Goal: Task Accomplishment & Management: Use online tool/utility

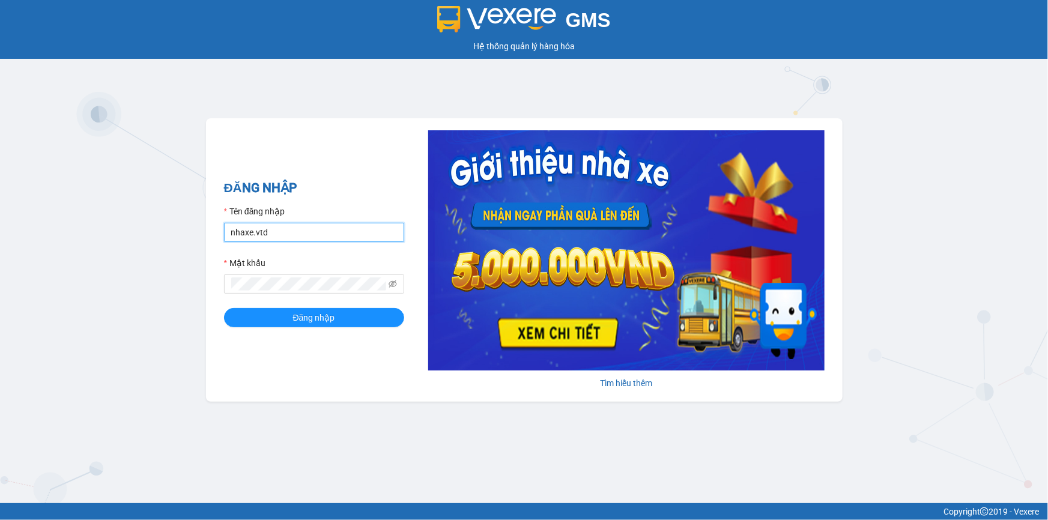
drag, startPoint x: 313, startPoint y: 225, endPoint x: 197, endPoint y: 242, distance: 117.1
click at [197, 242] on div "GMS Hệ thống quản lý hàng hóa ĐĂNG NHẬP Tên đăng nhập nhaxe.vtd Mật khẩu Đăng n…" at bounding box center [524, 251] width 1048 height 503
type input "thanhvan.vtd"
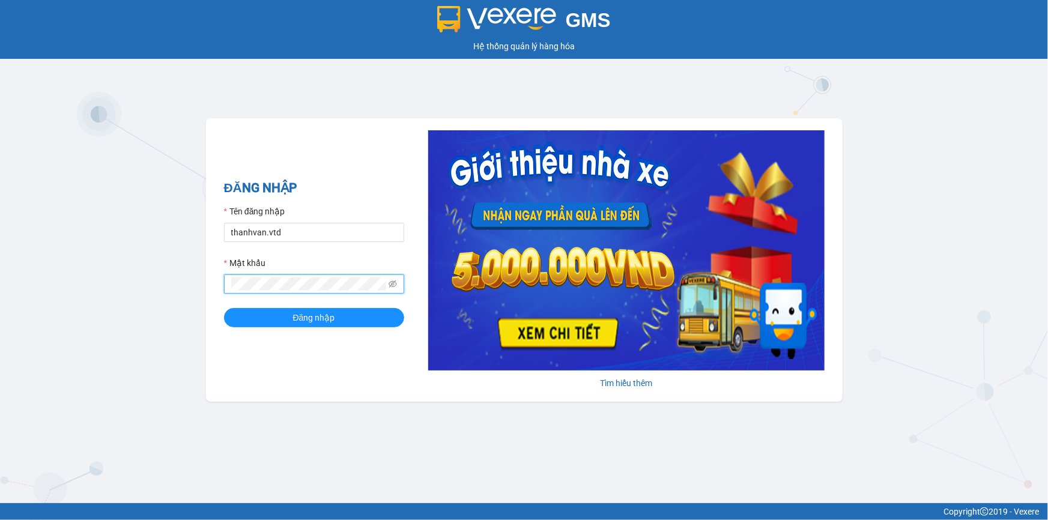
click at [198, 282] on div "GMS Hệ thống quản lý hàng hóa ĐĂNG NHẬP Tên đăng nhập thanhvan.vtd Mật khẩu Đăn…" at bounding box center [524, 251] width 1048 height 503
click at [224, 308] on button "Đăng nhập" at bounding box center [314, 317] width 180 height 19
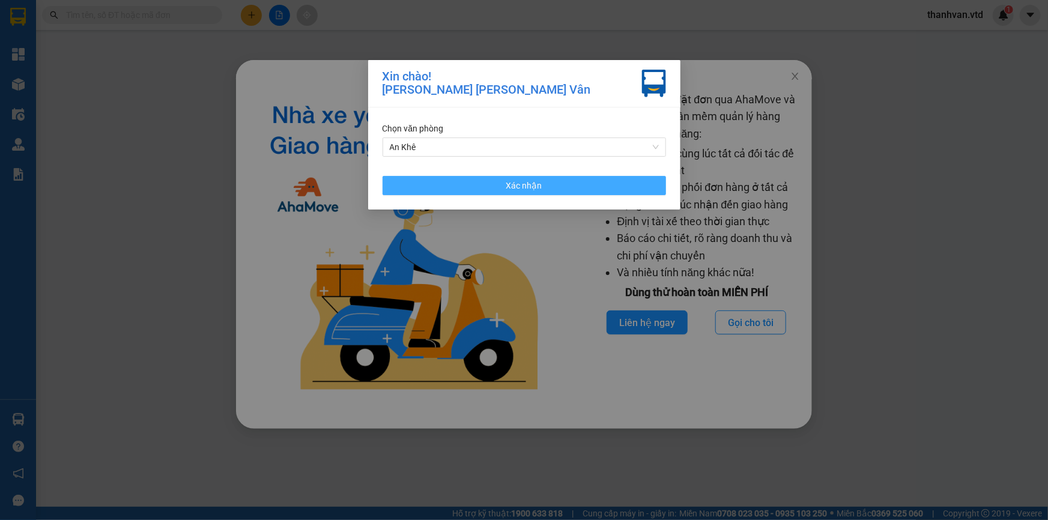
click at [492, 190] on button "Xác nhận" at bounding box center [523, 185] width 283 height 19
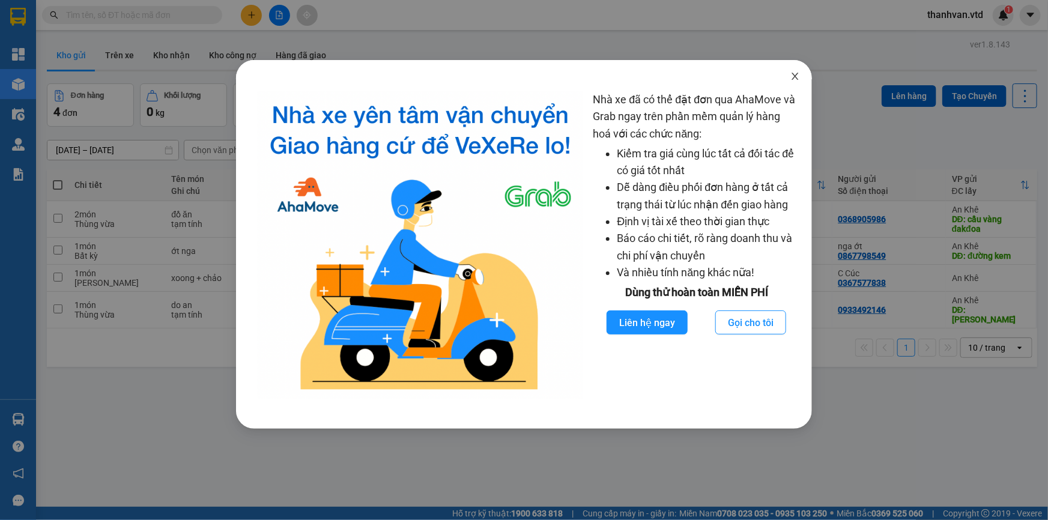
click at [790, 75] on icon "close" at bounding box center [795, 76] width 10 height 10
